Goal: Task Accomplishment & Management: Manage account settings

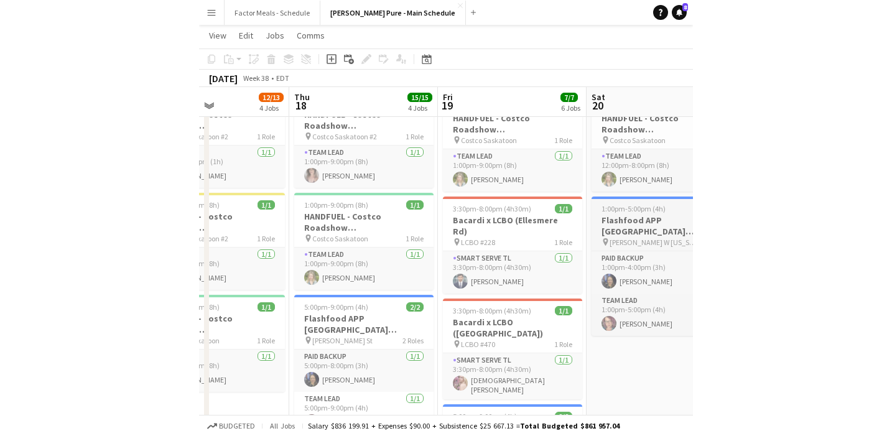
scroll to position [241, 0]
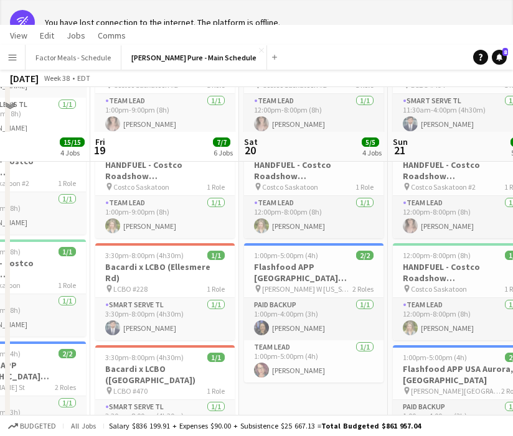
click at [493, 29] on app-page-menu "View Day view expanded Day view collapsed Month view Date picker Jump to [DATE]…" at bounding box center [256, 37] width 513 height 24
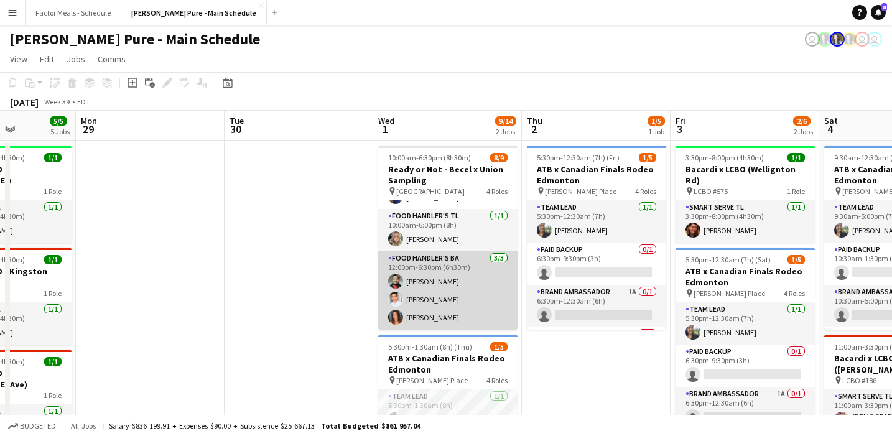
scroll to position [0, 0]
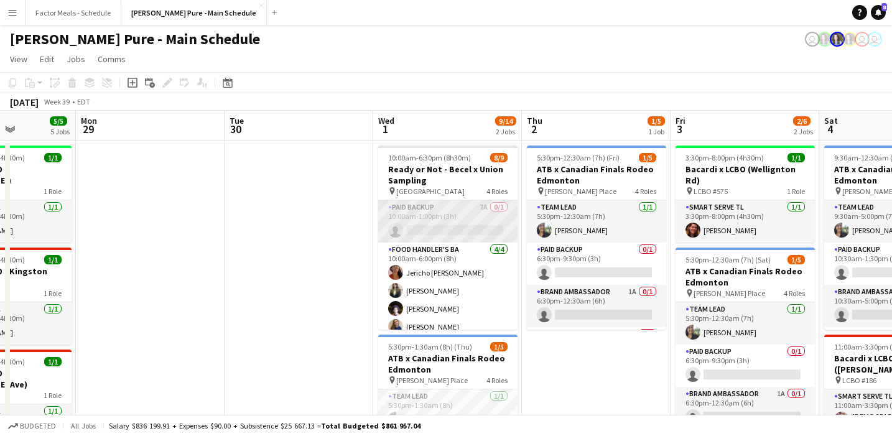
click at [431, 225] on app-card-role "Paid Backup 7A 0/1 10:00am-1:00pm (3h) single-neutral-actions" at bounding box center [447, 221] width 139 height 42
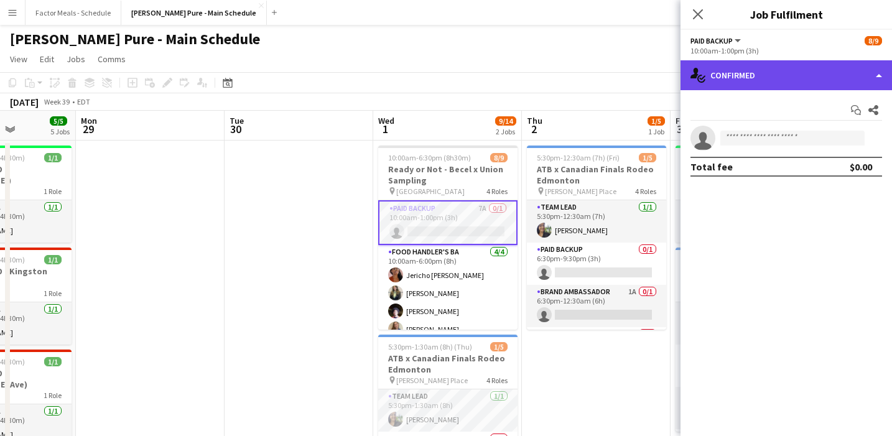
click at [493, 87] on div "single-neutral-actions-check-2 Confirmed" at bounding box center [787, 75] width 212 height 30
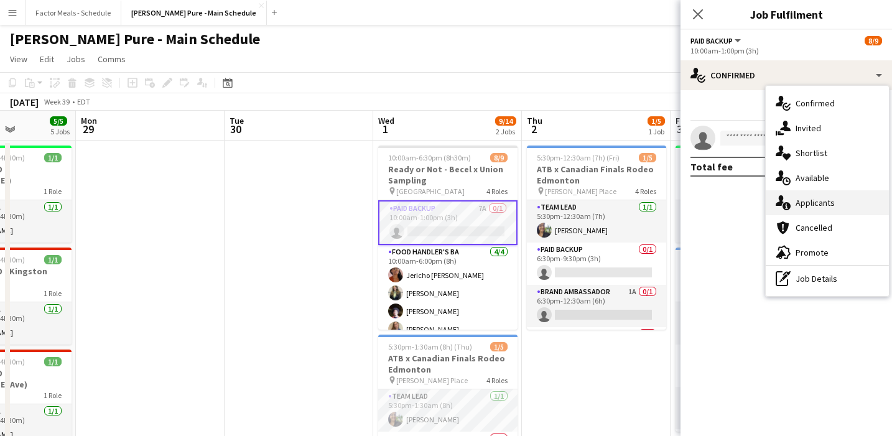
click at [493, 203] on icon at bounding box center [787, 206] width 8 height 8
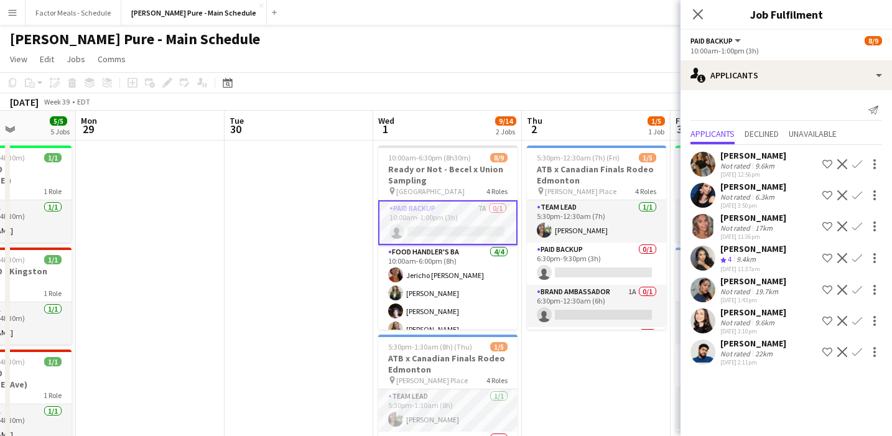
click at [493, 361] on app-user-avatar at bounding box center [703, 352] width 25 height 25
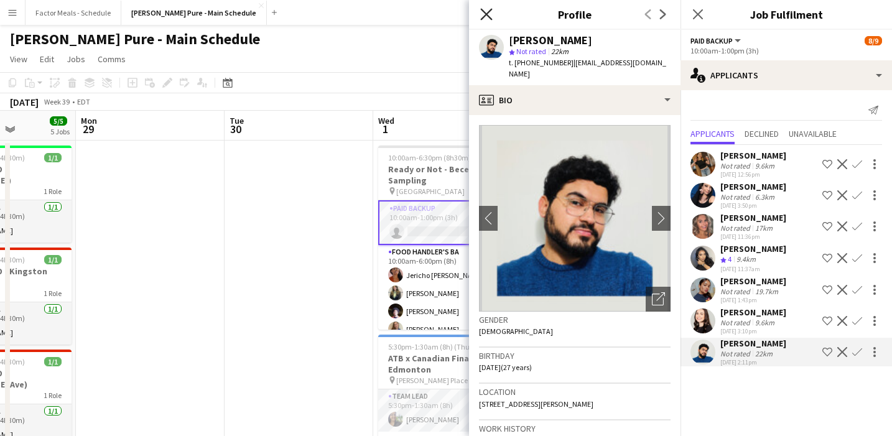
click at [487, 10] on icon "Close pop-in" at bounding box center [486, 14] width 12 height 12
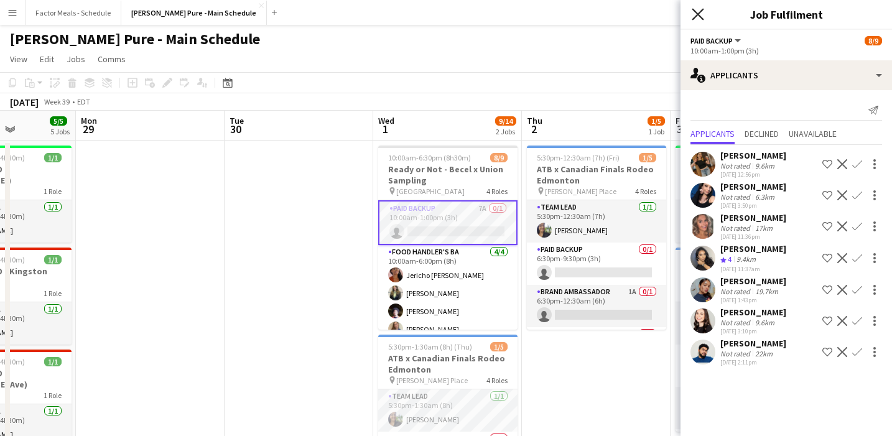
click at [493, 12] on icon at bounding box center [698, 14] width 12 height 12
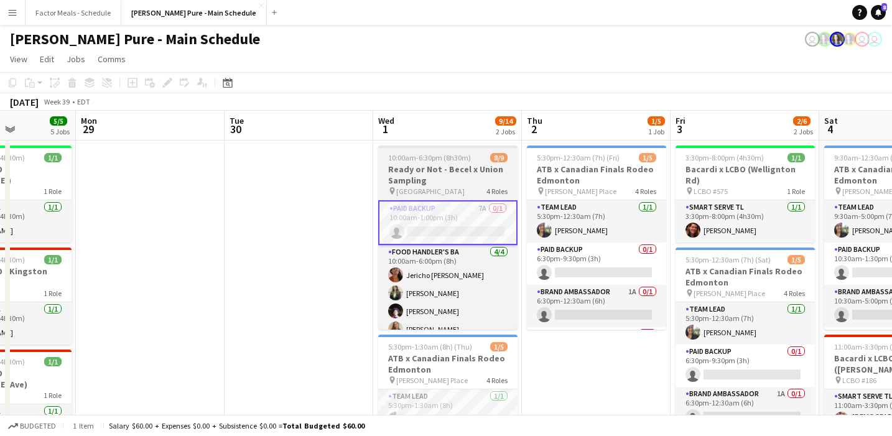
click at [444, 165] on h3 "Ready or Not - Becel x Union Sampling" at bounding box center [447, 175] width 139 height 22
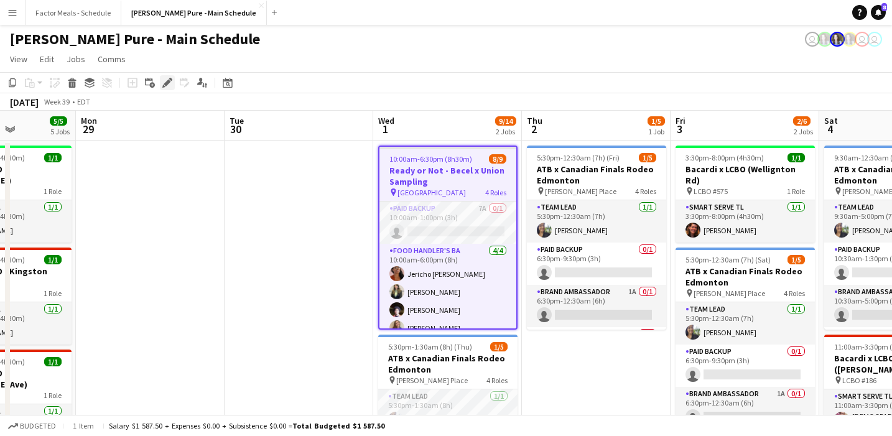
click at [168, 80] on icon at bounding box center [167, 83] width 7 height 7
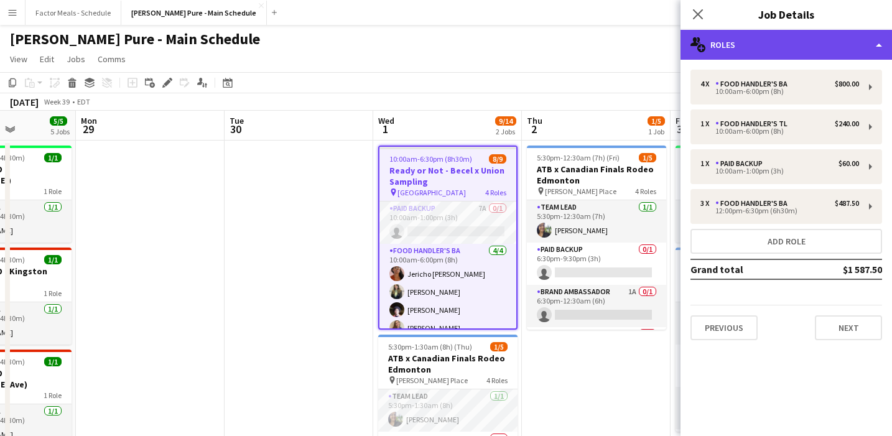
click at [493, 40] on div "multiple-users-add Roles" at bounding box center [787, 45] width 212 height 30
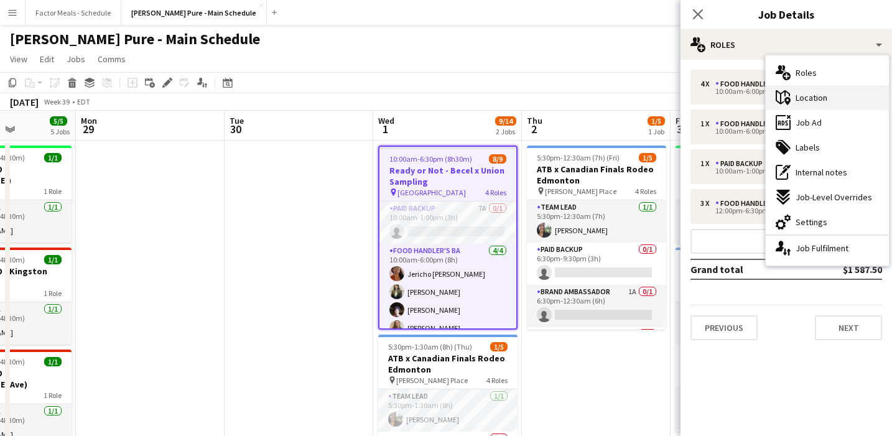
click at [493, 102] on div "maps-pin-1 Location" at bounding box center [827, 97] width 123 height 25
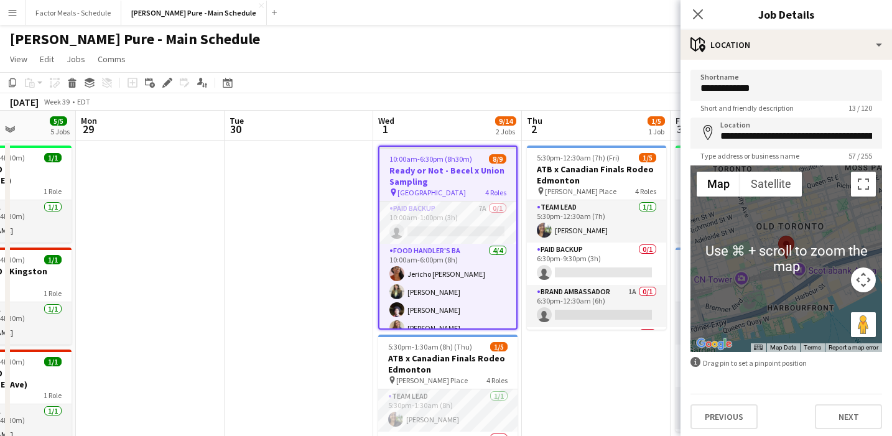
scroll to position [3, 0]
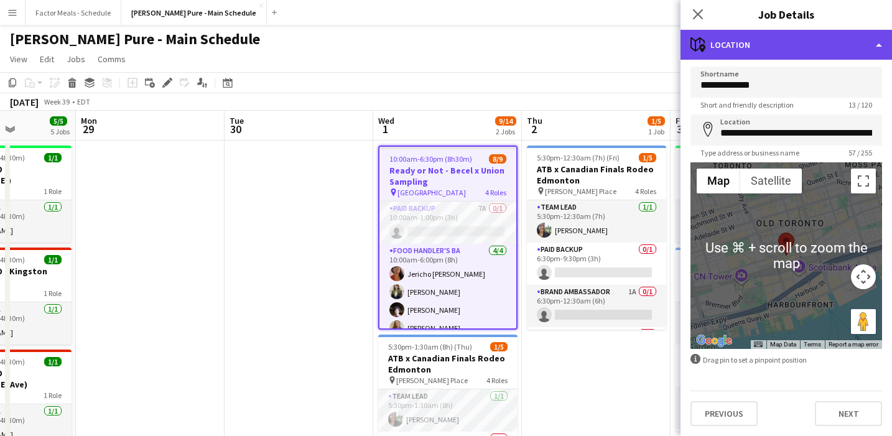
click at [493, 47] on div "maps-pin-1 Location" at bounding box center [787, 45] width 212 height 30
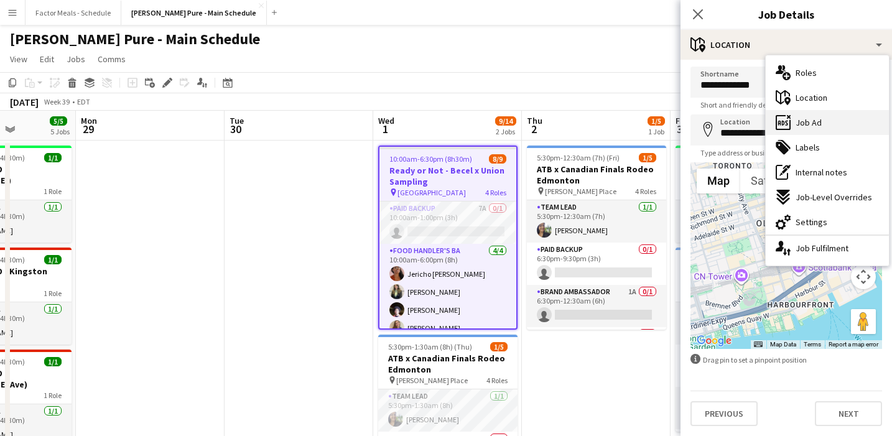
click at [493, 119] on span "Job Ad" at bounding box center [809, 122] width 26 height 11
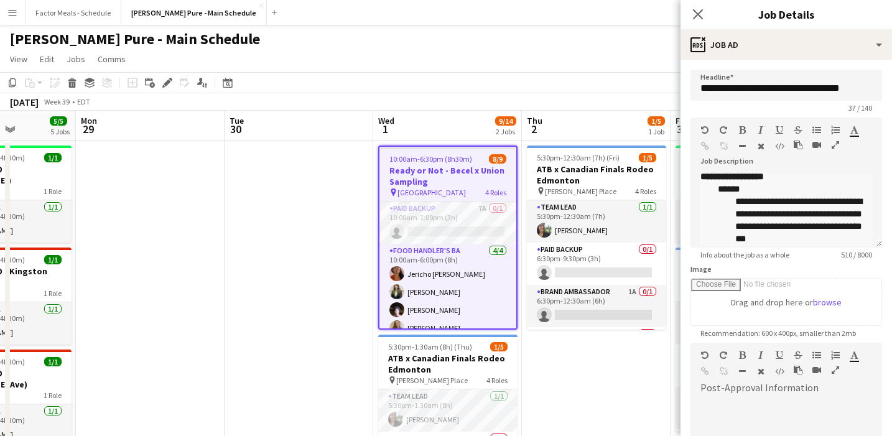
scroll to position [0, 0]
click at [493, 16] on icon "Close pop-in" at bounding box center [698, 14] width 12 height 12
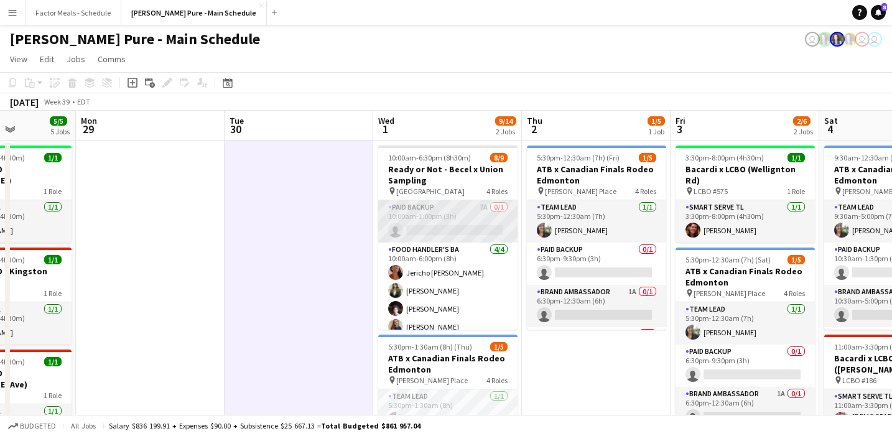
click at [440, 213] on app-card-role "Paid Backup 7A 0/1 10:00am-1:00pm (3h) single-neutral-actions" at bounding box center [447, 221] width 139 height 42
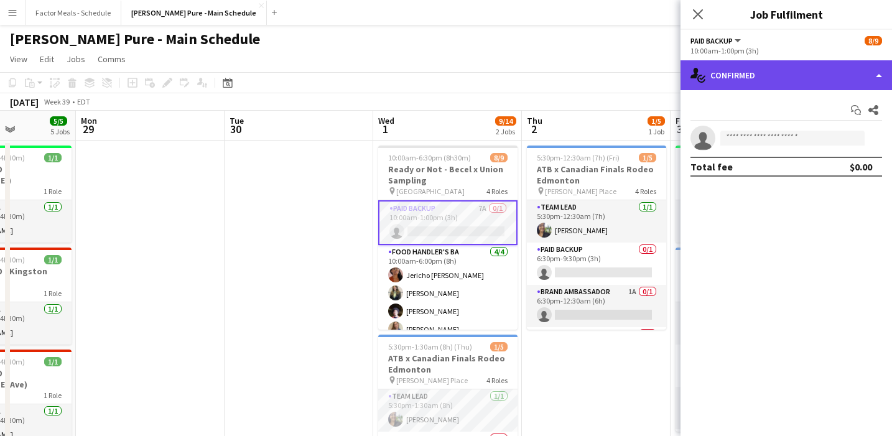
click at [493, 60] on div "single-neutral-actions-check-2 Confirmed" at bounding box center [787, 75] width 212 height 30
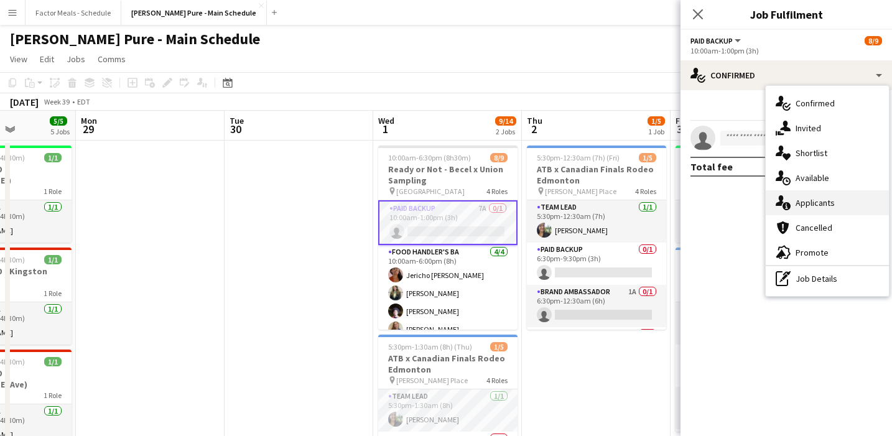
click at [493, 203] on span "Applicants" at bounding box center [815, 202] width 39 height 11
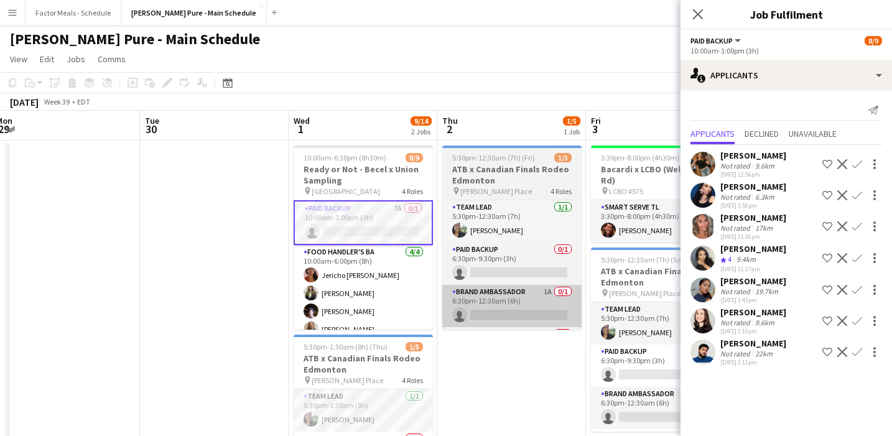
scroll to position [0, 455]
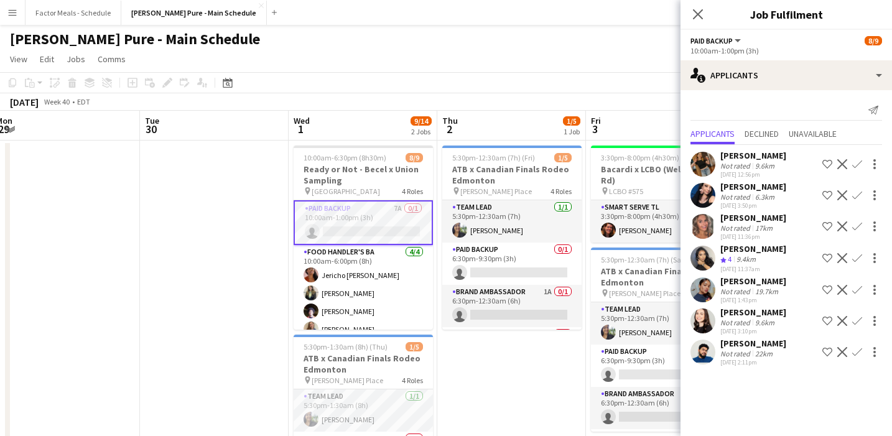
click at [493, 362] on app-user-avatar at bounding box center [703, 352] width 25 height 25
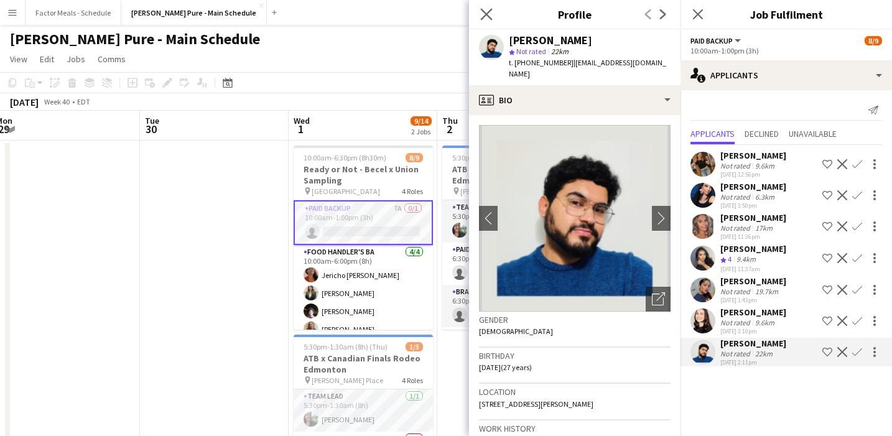
click at [492, 11] on icon "Close pop-in" at bounding box center [486, 14] width 12 height 12
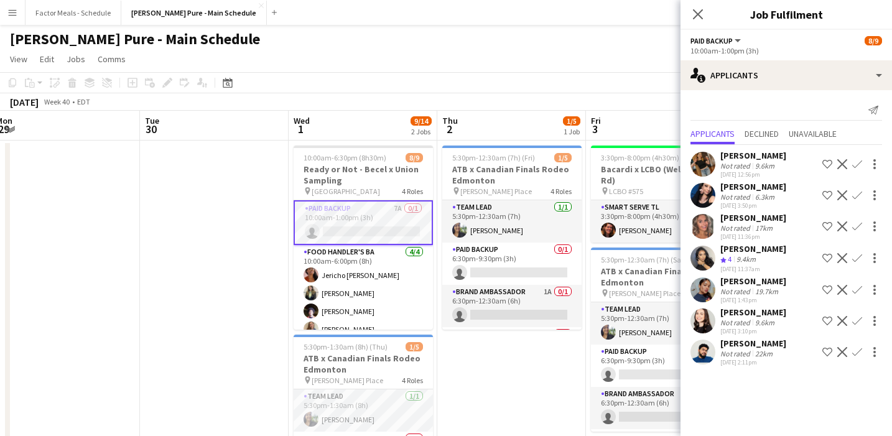
click at [493, 17] on div "Close pop-in" at bounding box center [698, 14] width 35 height 29
click at [493, 22] on app-icon "Close pop-in" at bounding box center [698, 15] width 18 height 18
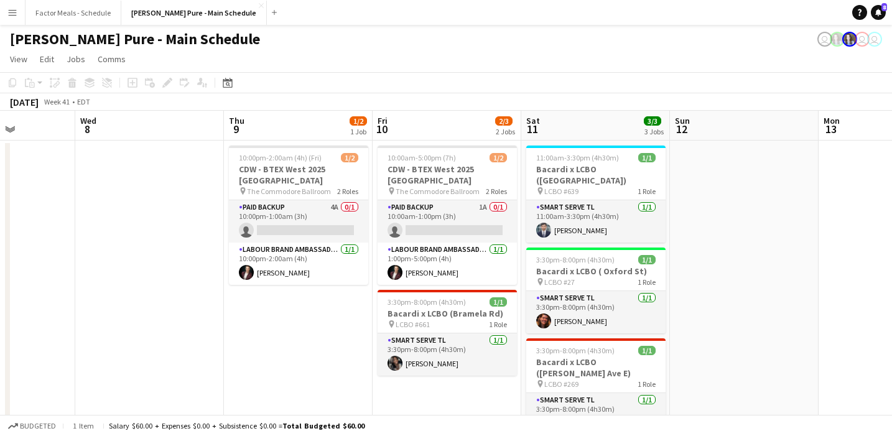
scroll to position [0, 415]
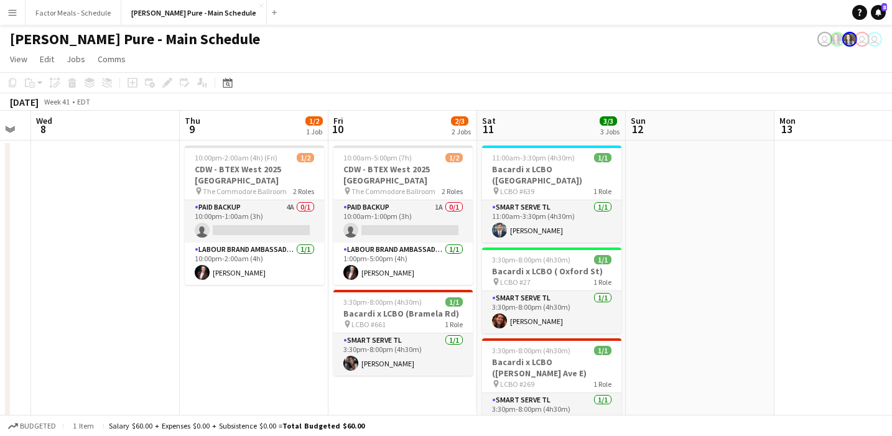
click at [493, 29] on div "[PERSON_NAME] Pure - Main Schedule user user user" at bounding box center [446, 37] width 892 height 24
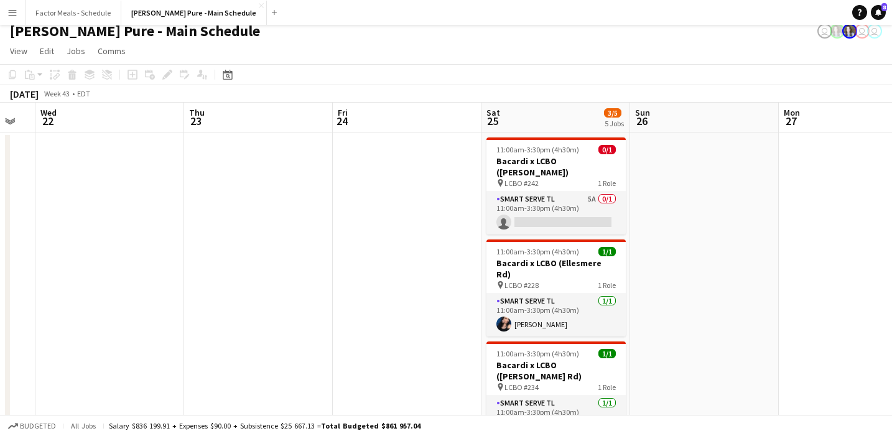
scroll to position [0, 0]
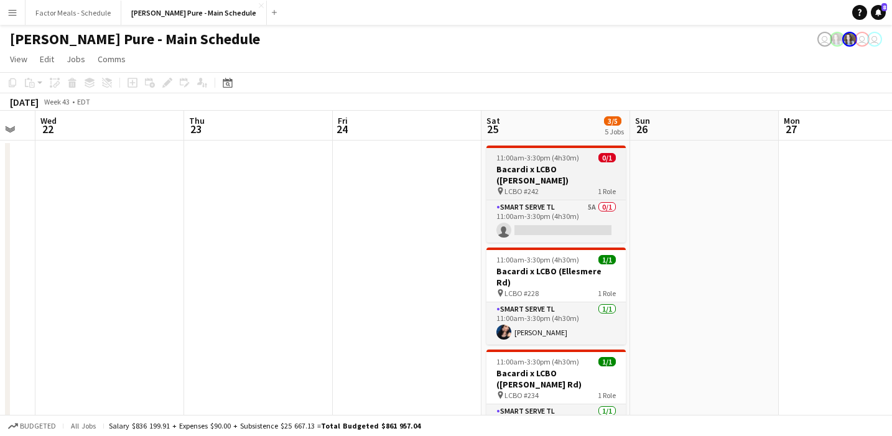
click at [493, 167] on h3 "Bacardi x LCBO ([PERSON_NAME])" at bounding box center [556, 175] width 139 height 22
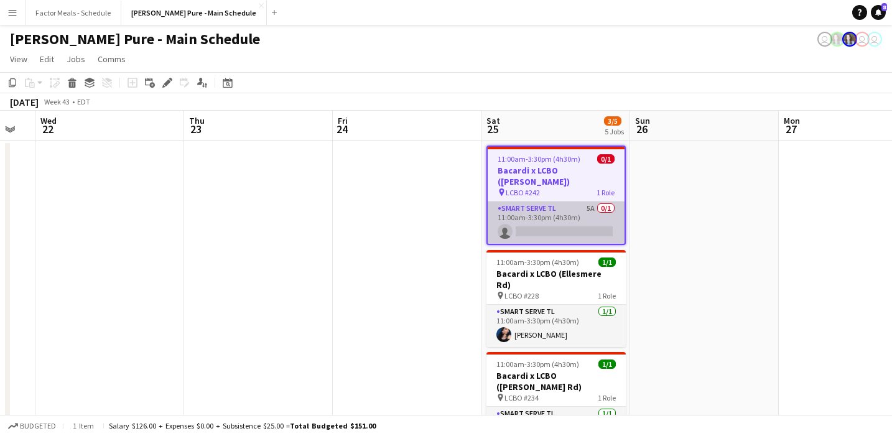
click at [493, 207] on app-card-role "Smart Serve TL 5A 0/1 11:00am-3:30pm (4h30m) single-neutral-actions" at bounding box center [556, 223] width 137 height 42
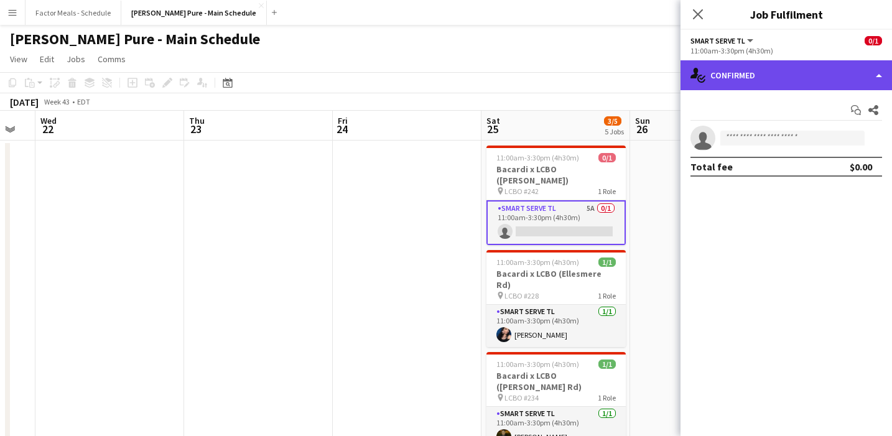
click at [493, 75] on div "single-neutral-actions-check-2 Confirmed" at bounding box center [787, 75] width 212 height 30
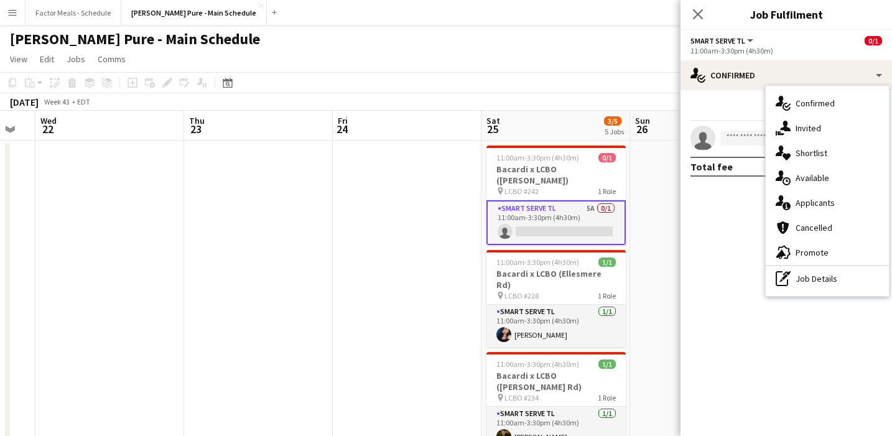
click at [493, 197] on span "Applicants" at bounding box center [815, 202] width 39 height 11
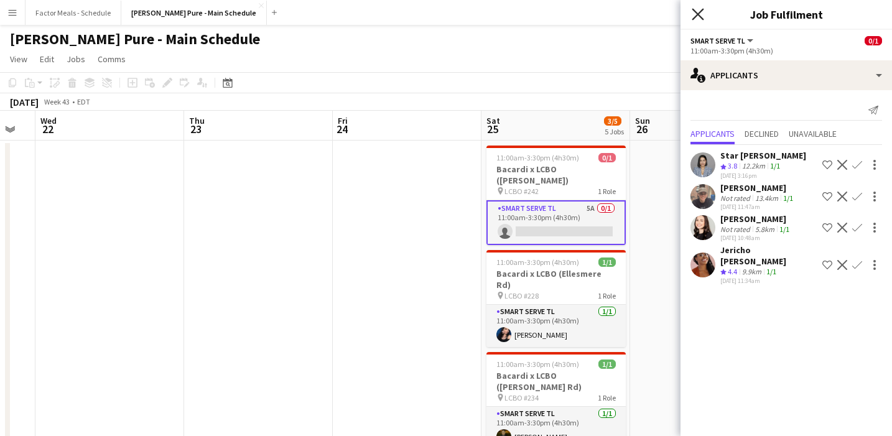
click at [493, 12] on icon "Close pop-in" at bounding box center [698, 14] width 12 height 12
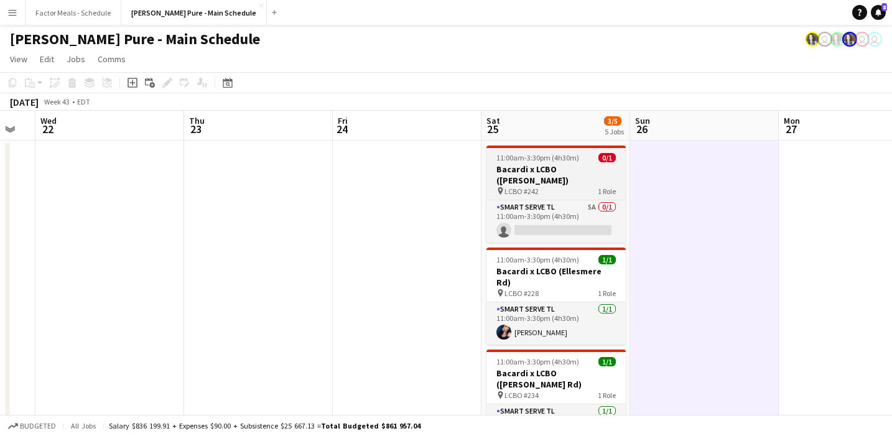
click at [493, 154] on span "11:00am-3:30pm (4h30m)" at bounding box center [538, 157] width 83 height 9
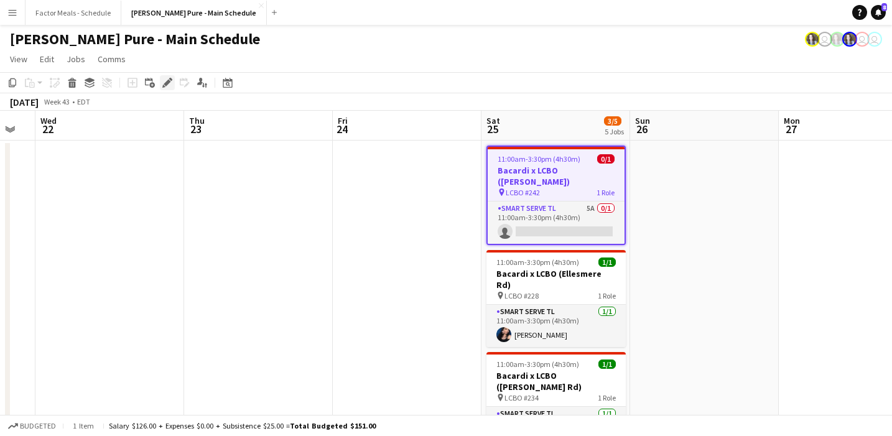
click at [165, 86] on icon "Edit" at bounding box center [167, 83] width 10 height 10
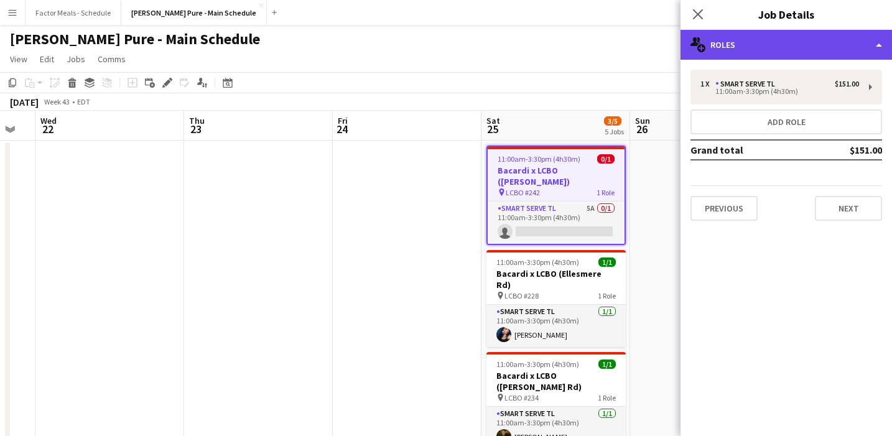
click at [493, 34] on div "multiple-users-add Roles" at bounding box center [787, 45] width 212 height 30
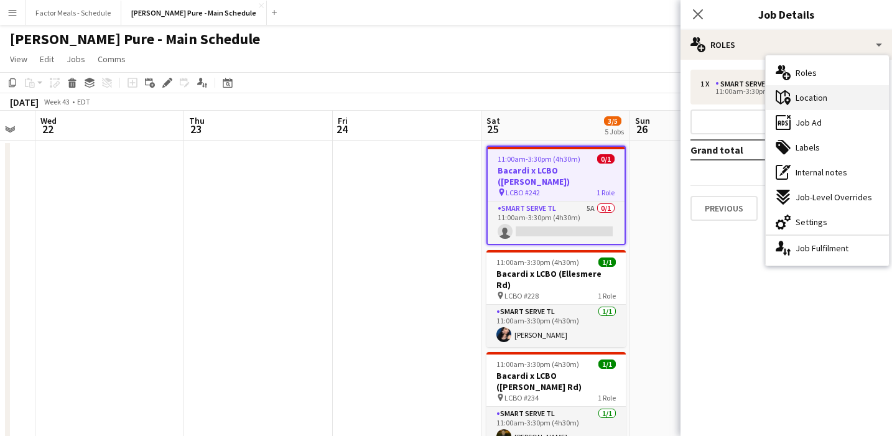
click at [493, 106] on div "maps-pin-1 Location" at bounding box center [827, 97] width 123 height 25
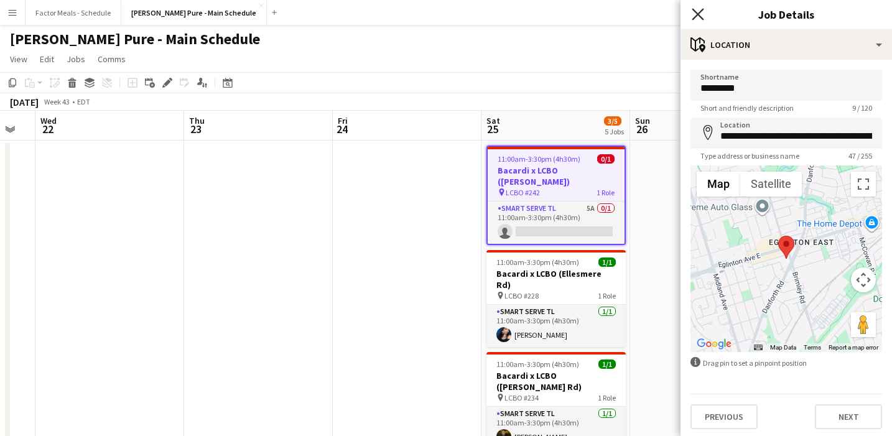
click at [493, 16] on icon at bounding box center [698, 14] width 12 height 12
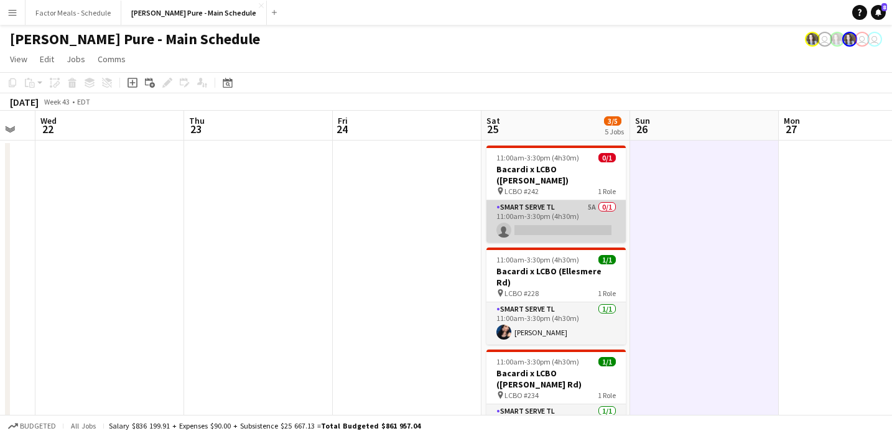
click at [493, 200] on app-card-role "Smart Serve TL 5A 0/1 11:00am-3:30pm (4h30m) single-neutral-actions" at bounding box center [556, 221] width 139 height 42
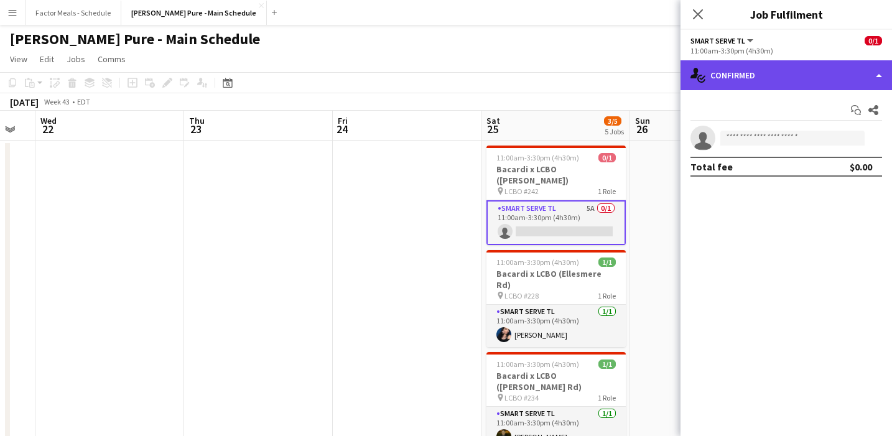
click at [493, 74] on div "single-neutral-actions-check-2 Confirmed" at bounding box center [787, 75] width 212 height 30
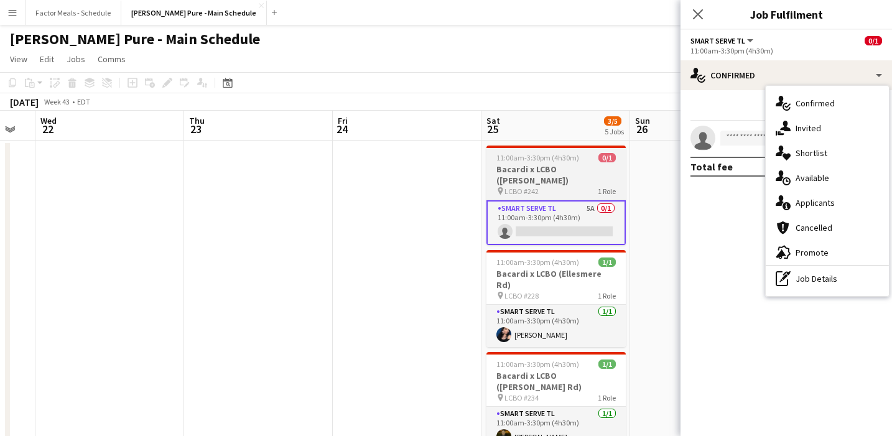
click at [493, 153] on div "11:00am-3:30pm (4h30m) 0/1" at bounding box center [556, 157] width 139 height 9
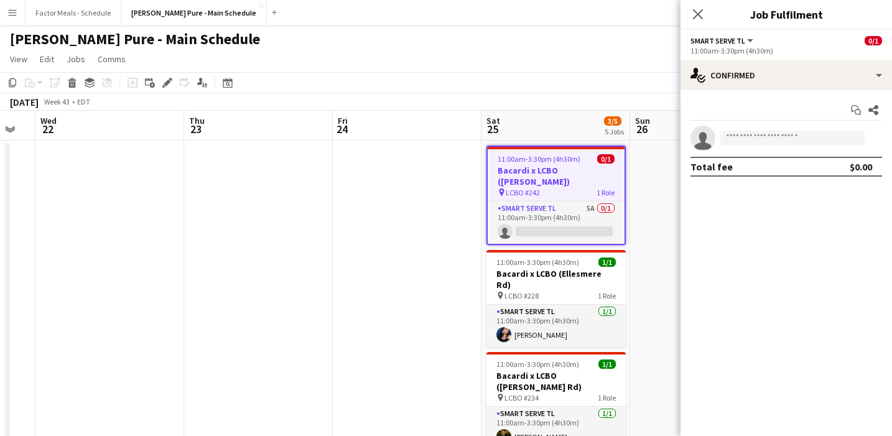
click at [493, 21] on app-icon "Close pop-in" at bounding box center [698, 14] width 15 height 15
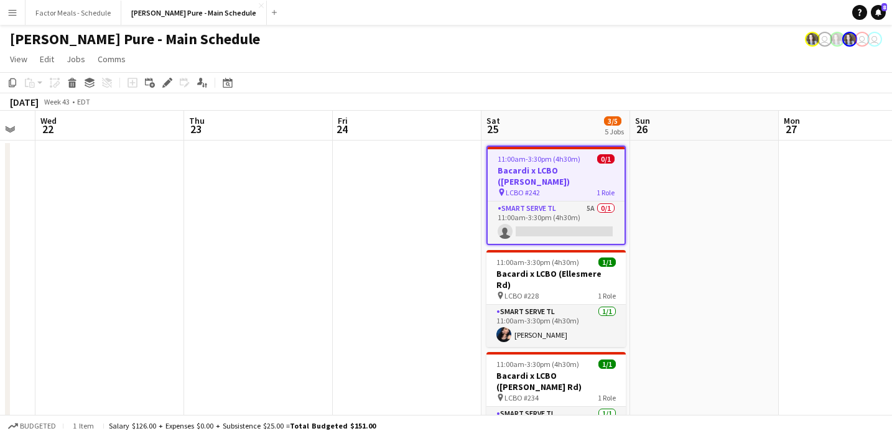
click at [493, 166] on h3 "Bacardi x LCBO ([PERSON_NAME])" at bounding box center [556, 176] width 137 height 22
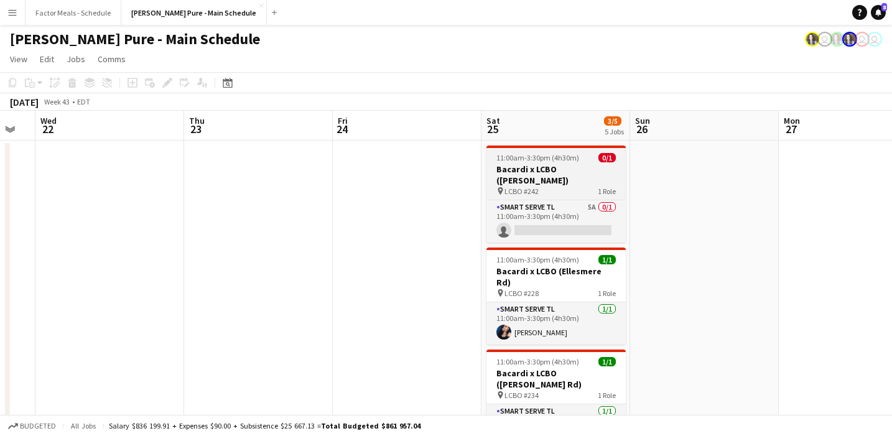
click at [493, 166] on h3 "Bacardi x LCBO ([PERSON_NAME])" at bounding box center [556, 175] width 139 height 22
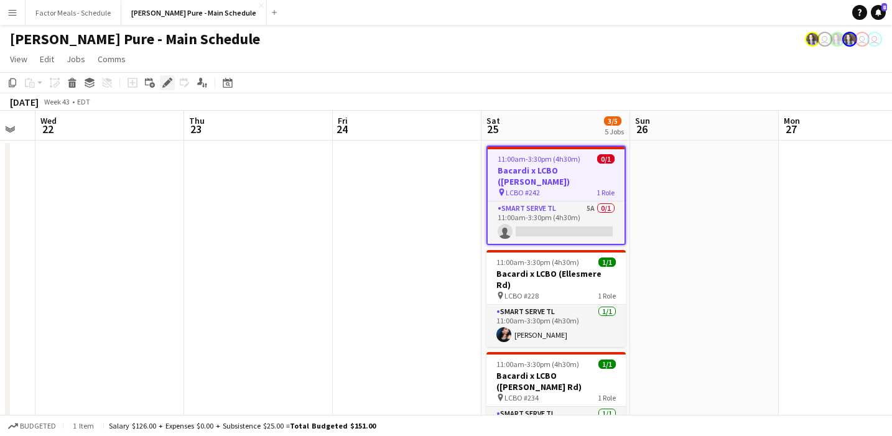
click at [164, 82] on icon "Edit" at bounding box center [167, 83] width 10 height 10
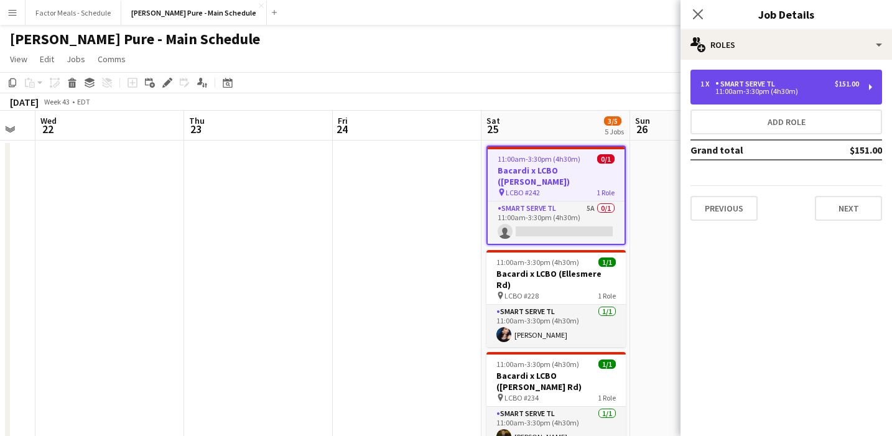
click at [493, 85] on div "Smart Serve TL" at bounding box center [748, 84] width 65 height 9
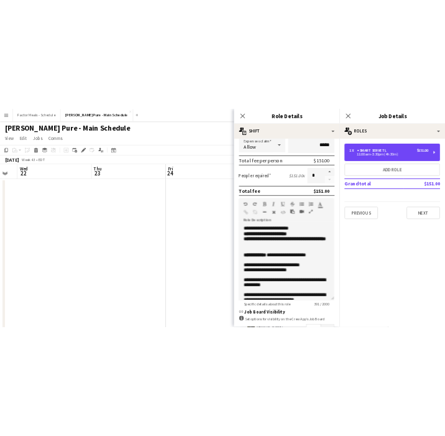
scroll to position [243, 0]
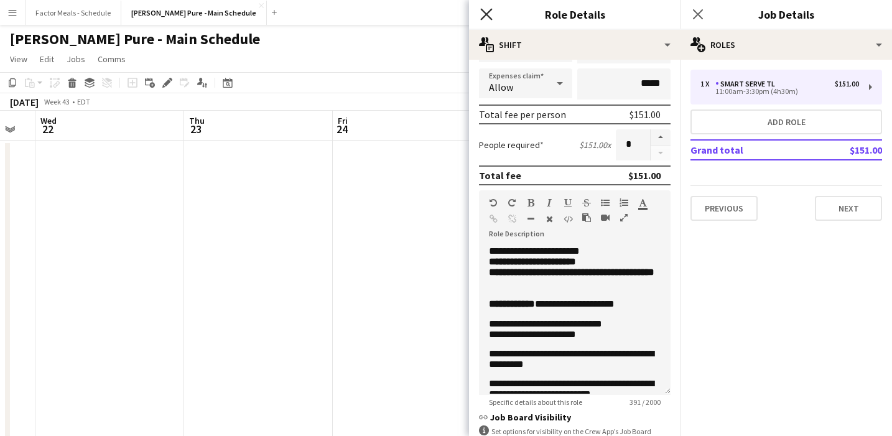
click at [488, 16] on icon at bounding box center [486, 14] width 12 height 12
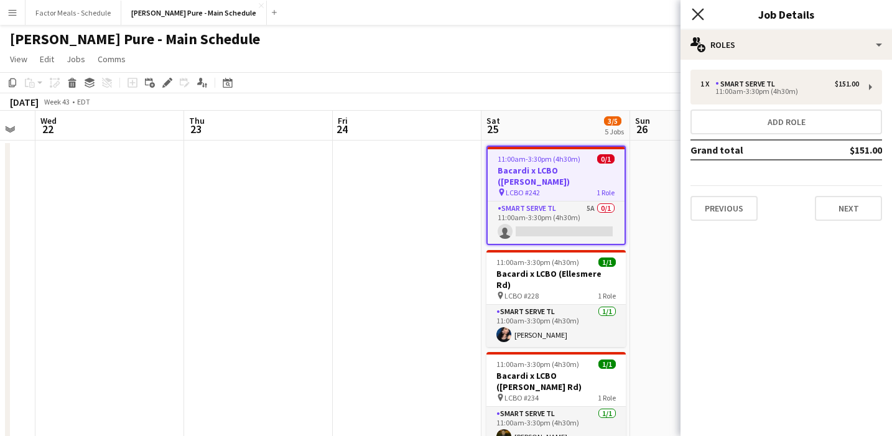
click at [493, 11] on icon "Close pop-in" at bounding box center [698, 14] width 12 height 12
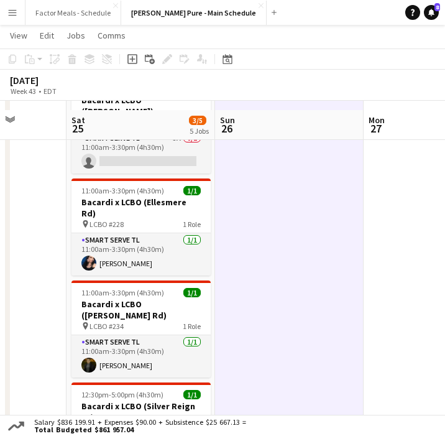
scroll to position [0, 0]
